Goal: Information Seeking & Learning: Learn about a topic

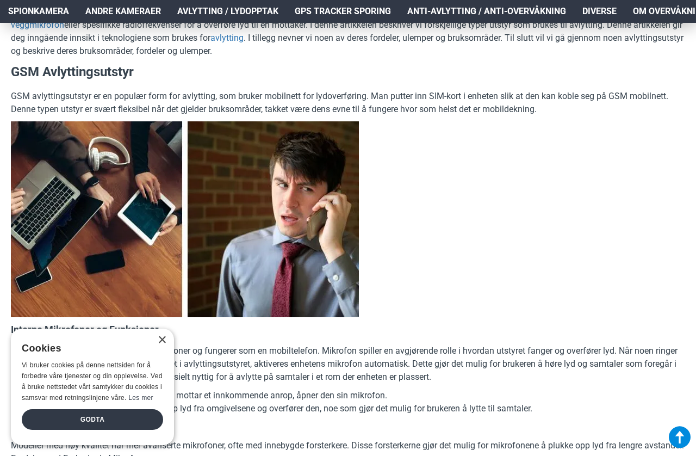
click at [159, 344] on div "×" at bounding box center [162, 340] width 8 height 8
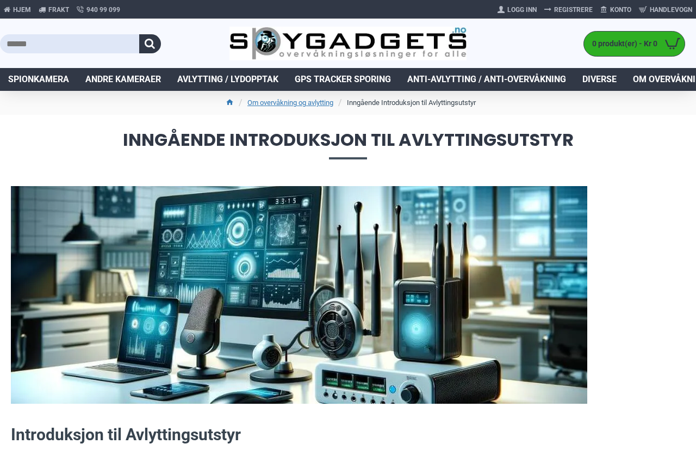
click at [211, 81] on span "Avlytting / Lydopptak" at bounding box center [227, 79] width 101 height 13
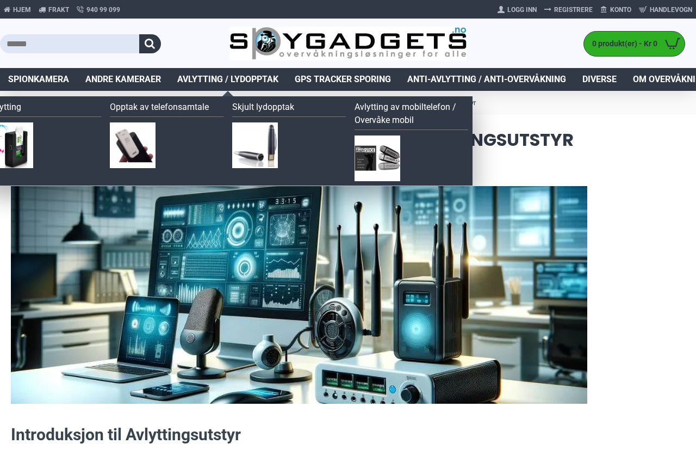
click at [20, 144] on img at bounding box center [10, 145] width 46 height 46
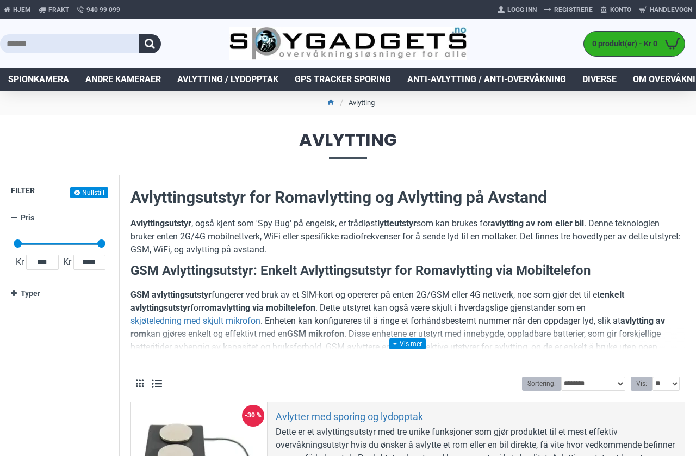
click at [37, 76] on span "Spionkamera" at bounding box center [38, 79] width 61 height 13
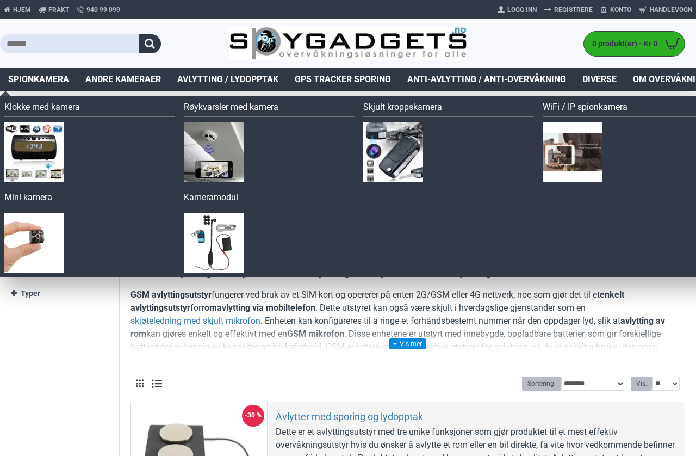
click at [24, 82] on span "Spionkamera" at bounding box center [38, 79] width 61 height 13
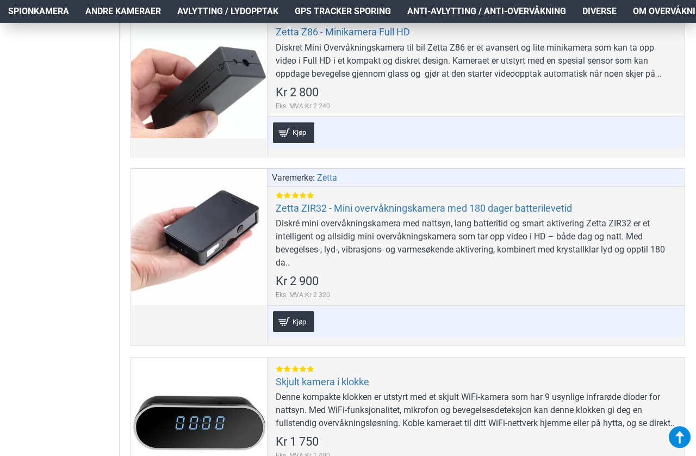
scroll to position [5537, 0]
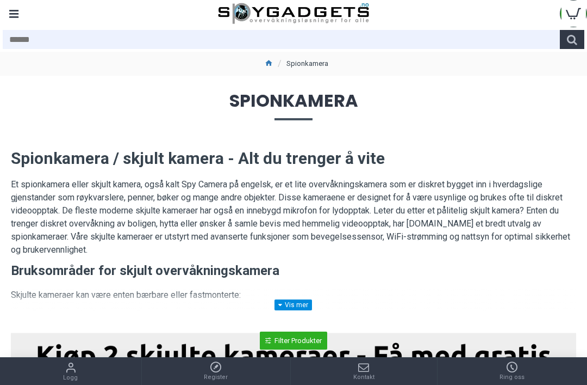
click at [11, 12] on div "Menu" at bounding box center [13, 13] width 27 height 27
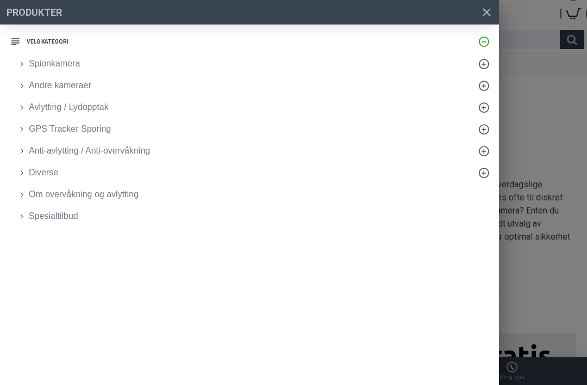
click at [38, 113] on span "Avlytting / Lydopptak" at bounding box center [69, 107] width 80 height 13
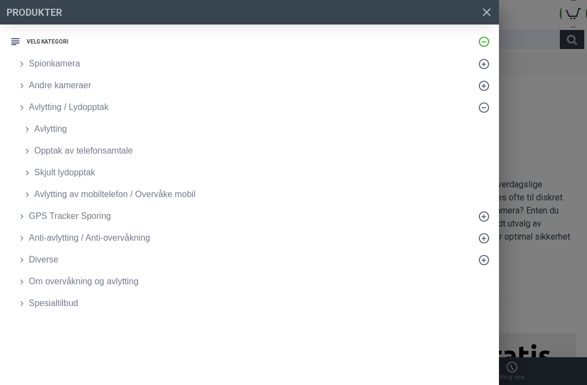
click at [45, 135] on span "Avlytting" at bounding box center [50, 128] width 33 height 13
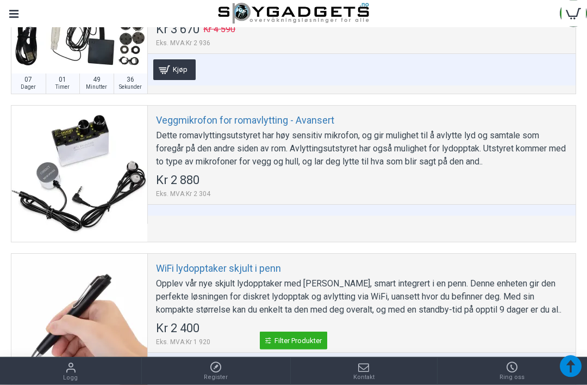
scroll to position [1029, 0]
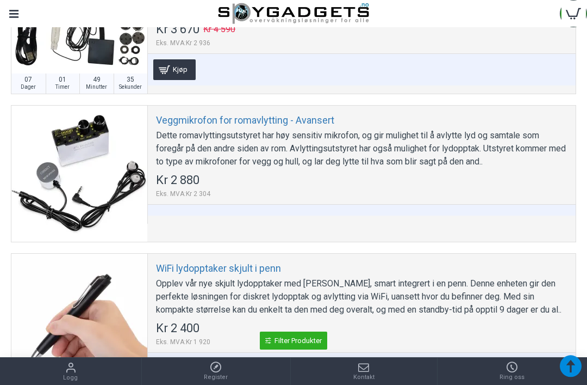
click at [165, 126] on link "Veggmikrofon for romavlytting - Avansert" at bounding box center [245, 120] width 178 height 13
